Goal: Navigation & Orientation: Understand site structure

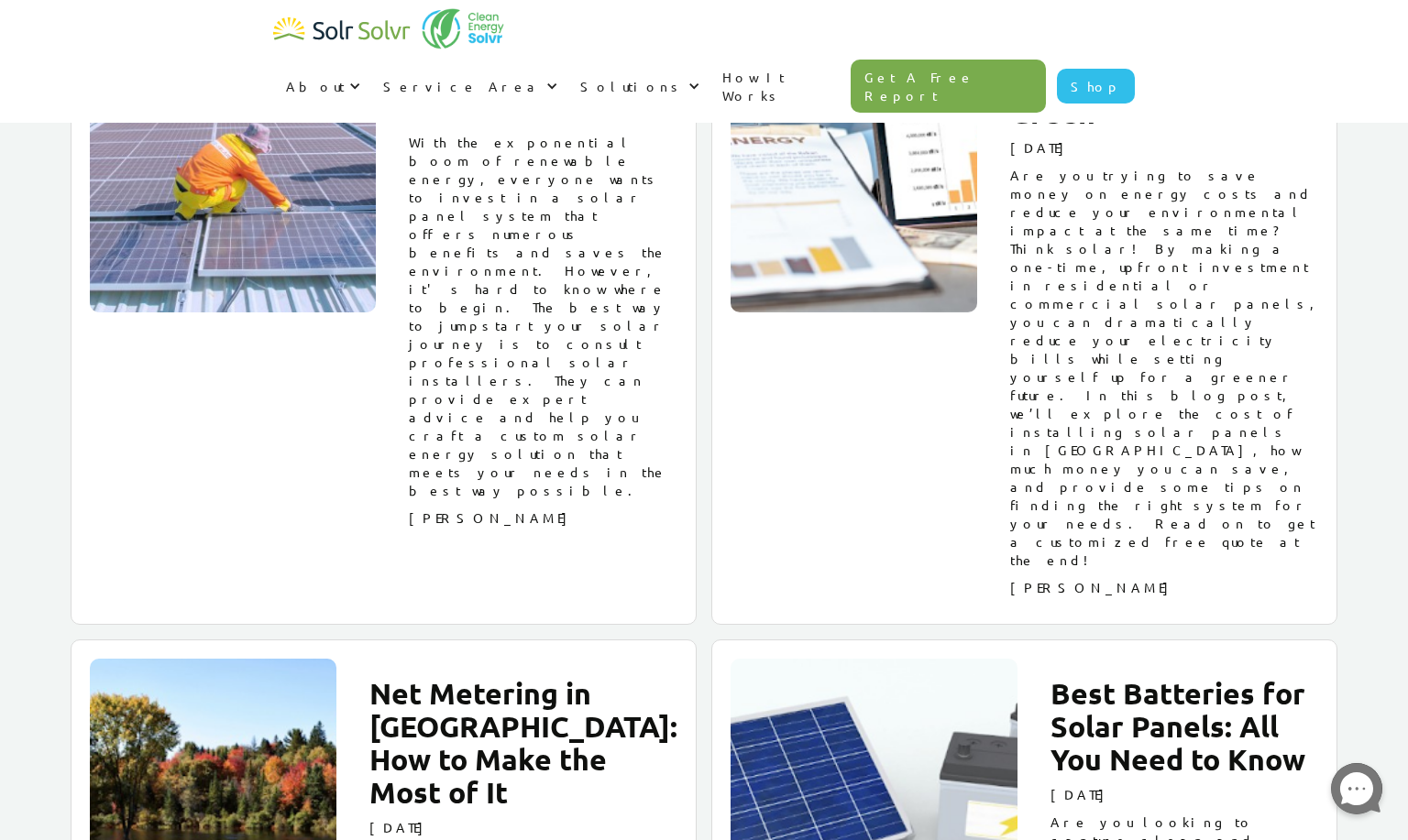
scroll to position [20061, 0]
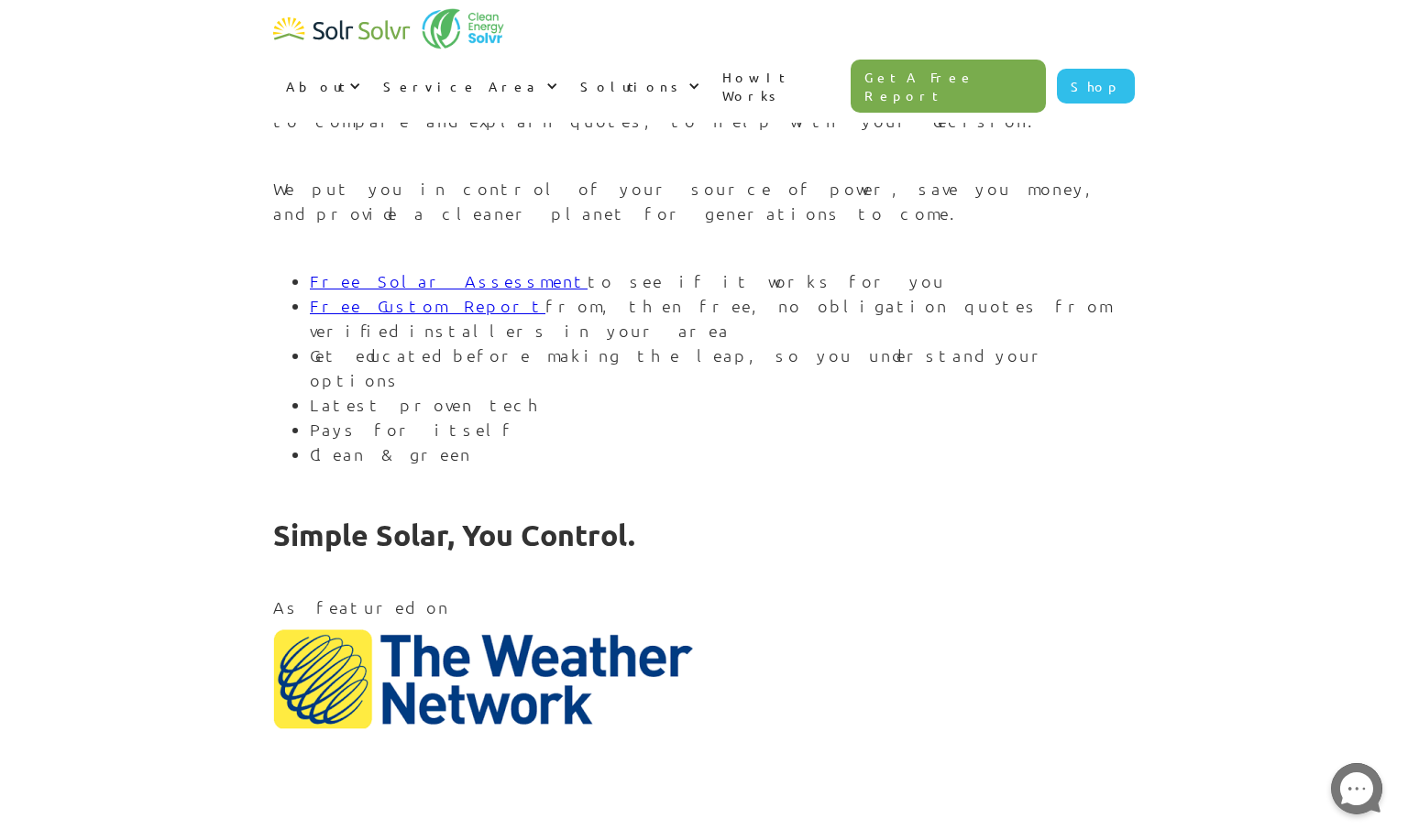
scroll to position [2213, 0]
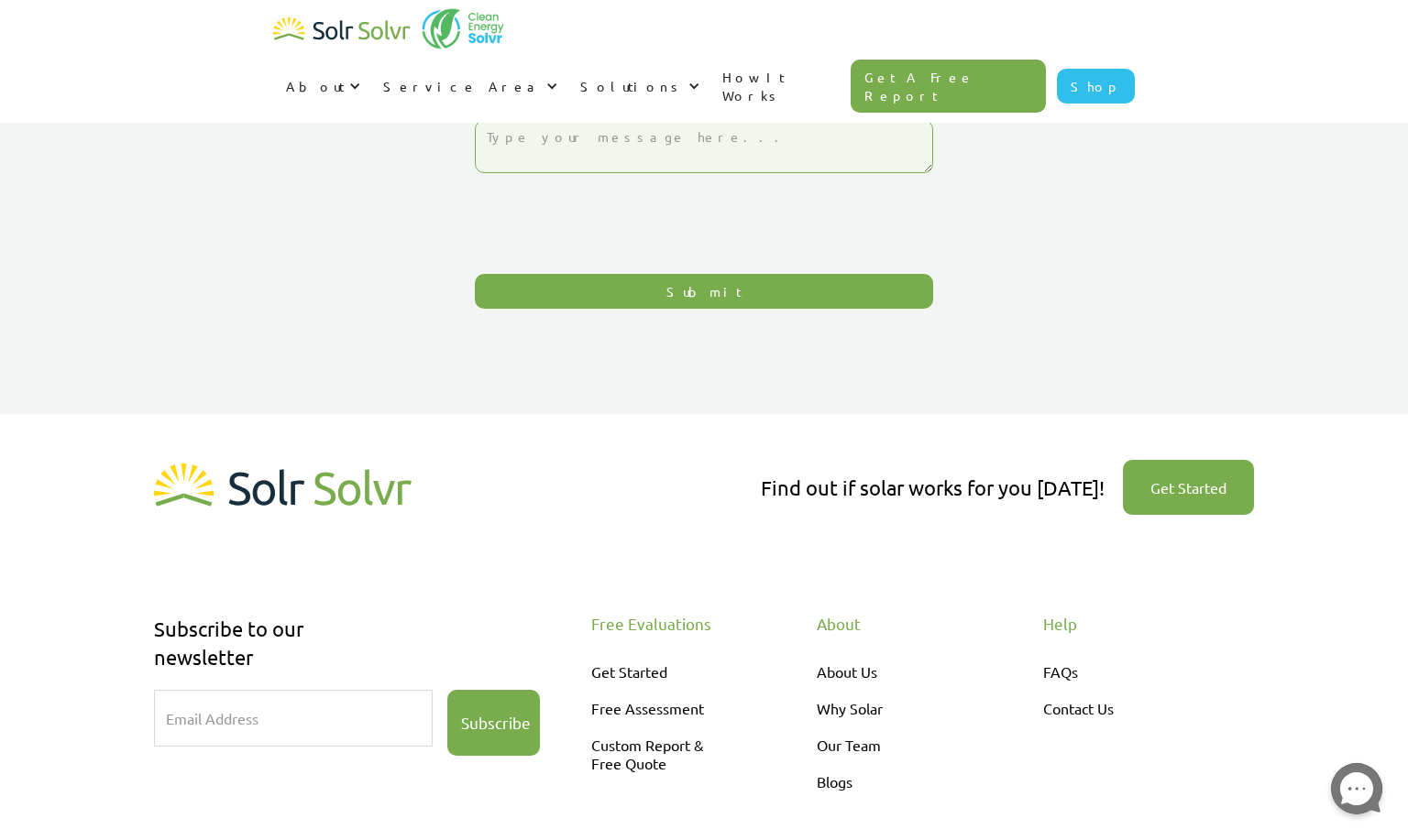
scroll to position [305, 0]
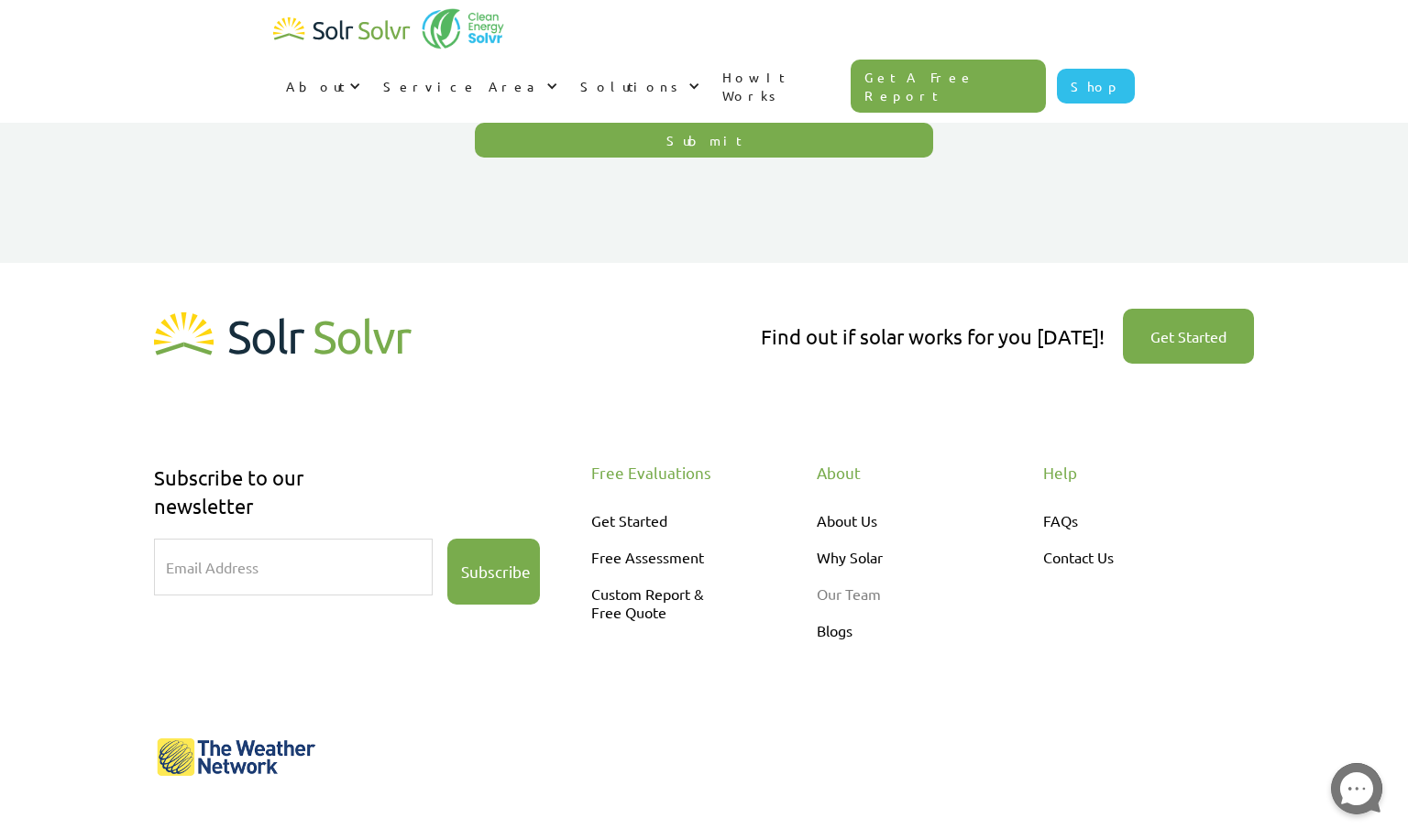
click at [866, 592] on link "Our Team" at bounding box center [894, 594] width 156 height 37
